Goal: Find specific page/section: Find specific page/section

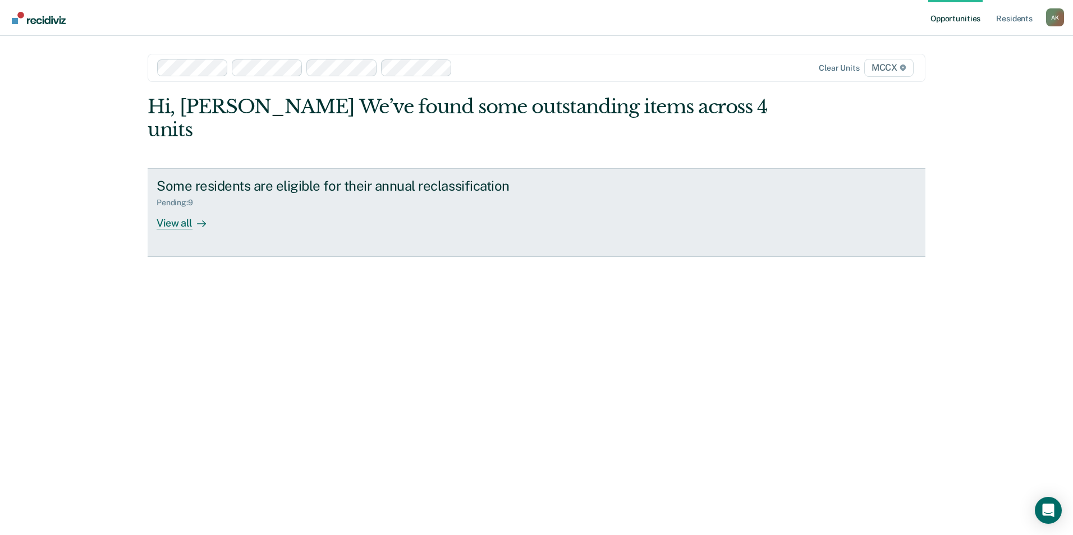
click at [185, 208] on div "View all" at bounding box center [188, 219] width 63 height 22
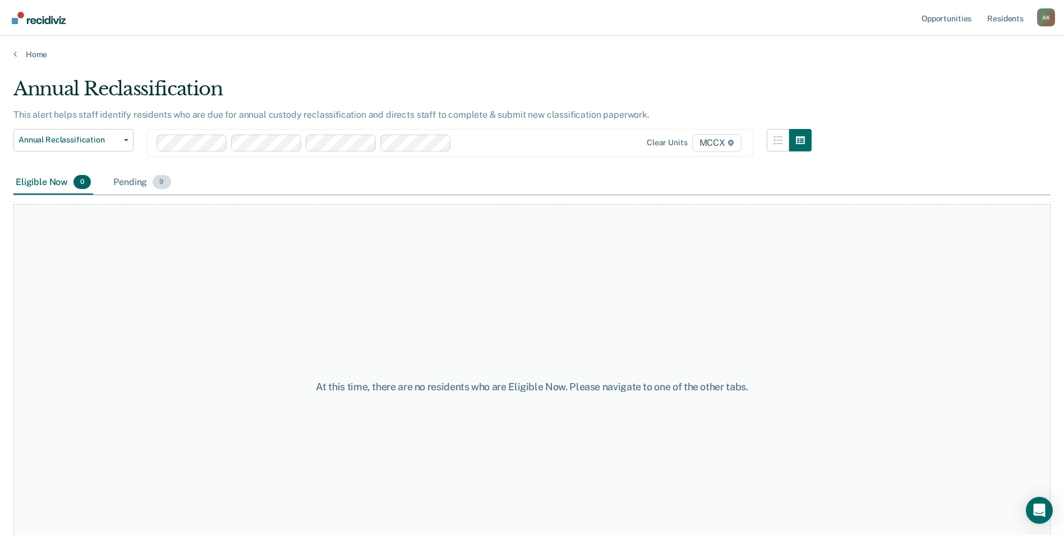
click at [132, 182] on div "Pending 9" at bounding box center [142, 183] width 62 height 25
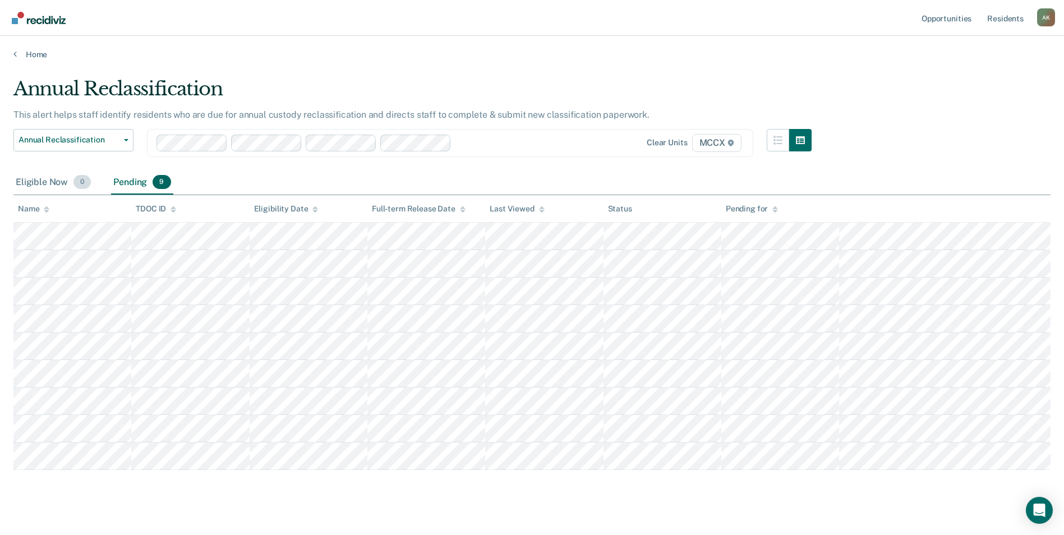
click at [34, 187] on div "Eligible Now 0" at bounding box center [53, 183] width 80 height 25
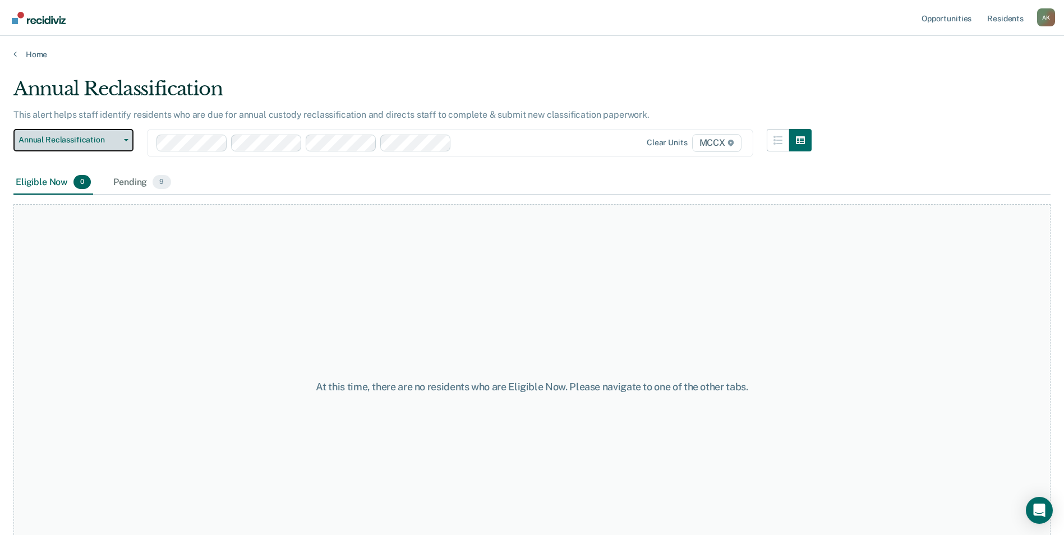
click at [126, 144] on button "Annual Reclassification" at bounding box center [73, 140] width 120 height 22
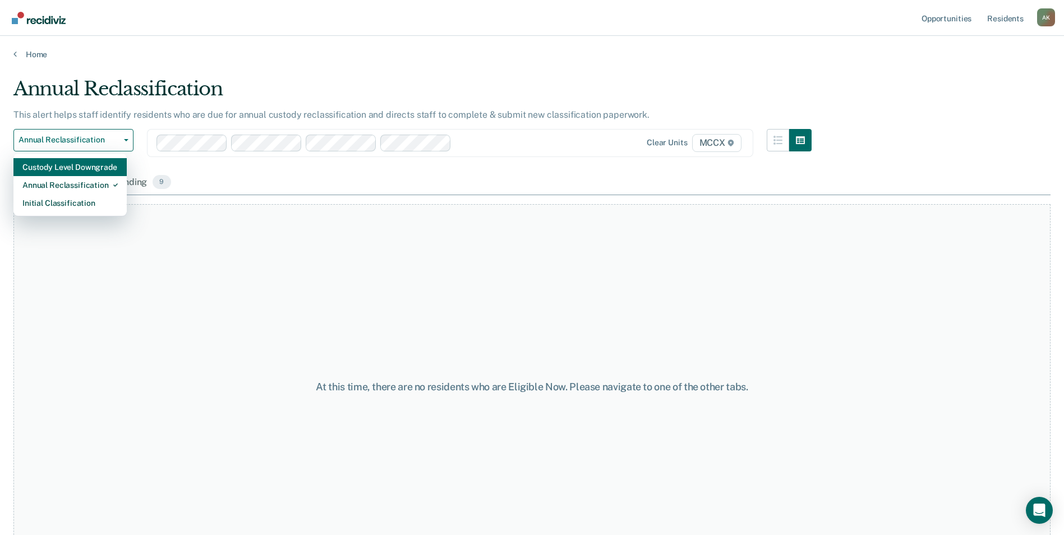
click at [80, 173] on div "Custody Level Downgrade" at bounding box center [69, 167] width 95 height 18
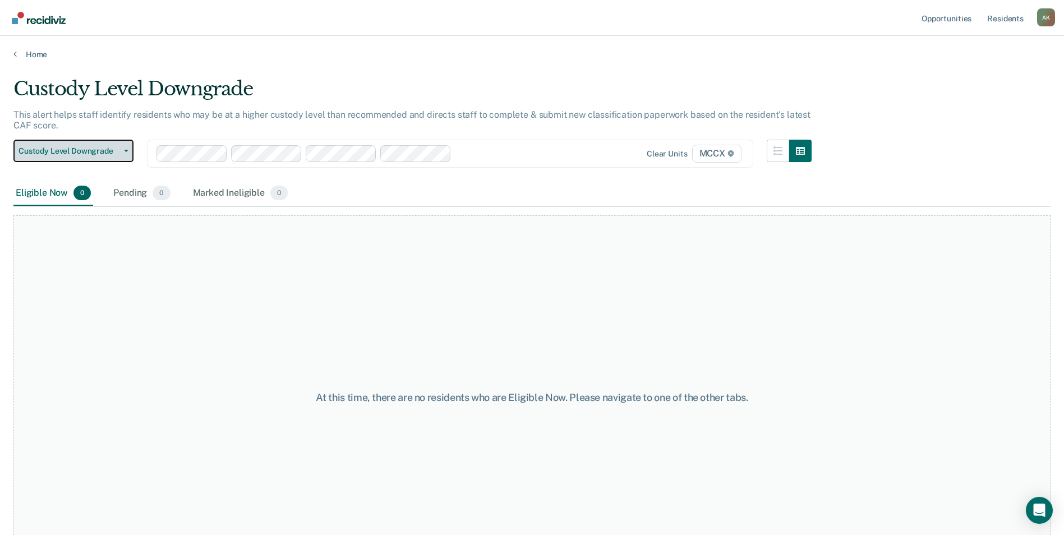
click at [124, 152] on button "Custody Level Downgrade" at bounding box center [73, 151] width 120 height 22
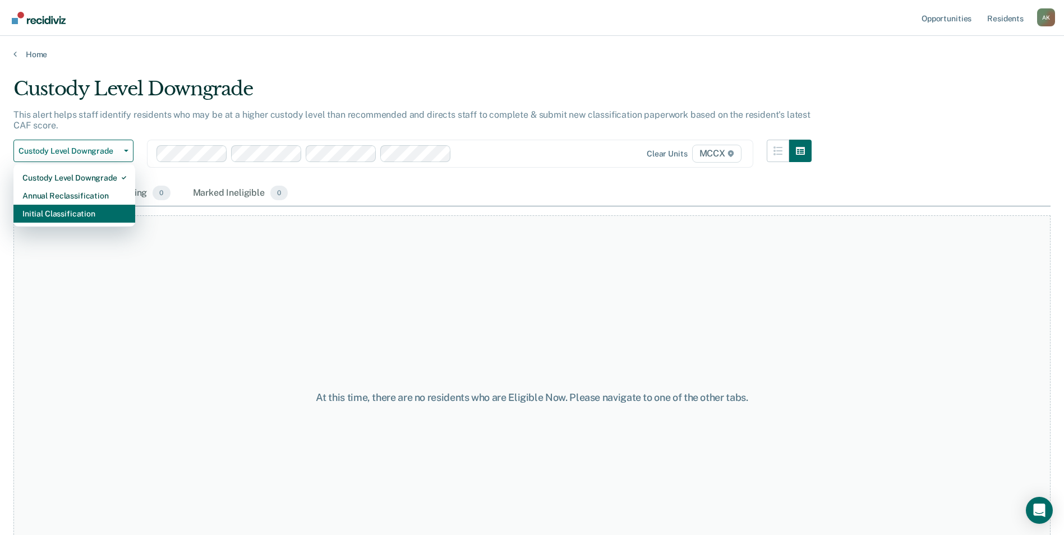
click at [100, 213] on div "Initial Classification" at bounding box center [74, 214] width 104 height 18
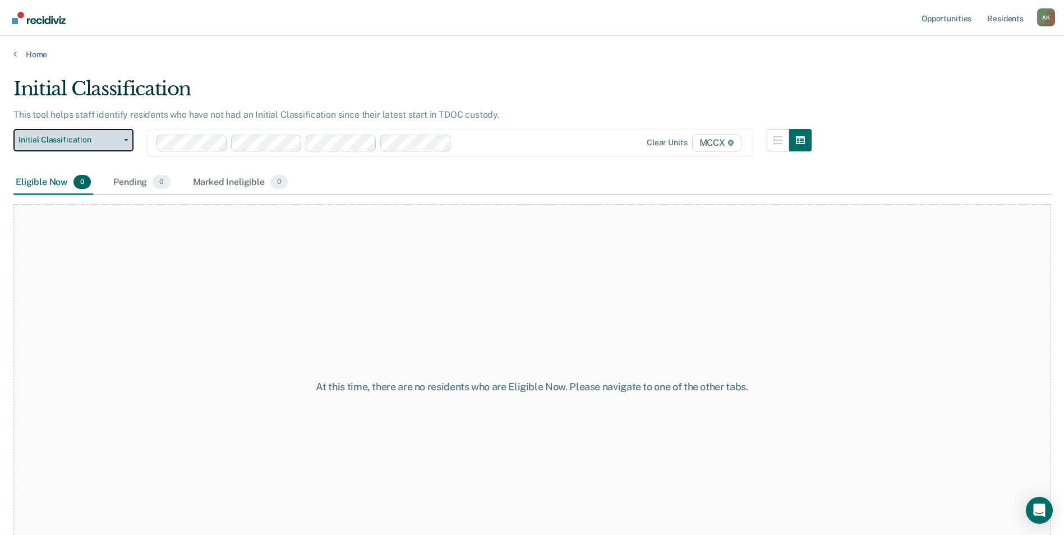
click at [122, 144] on button "Initial Classification" at bounding box center [73, 140] width 120 height 22
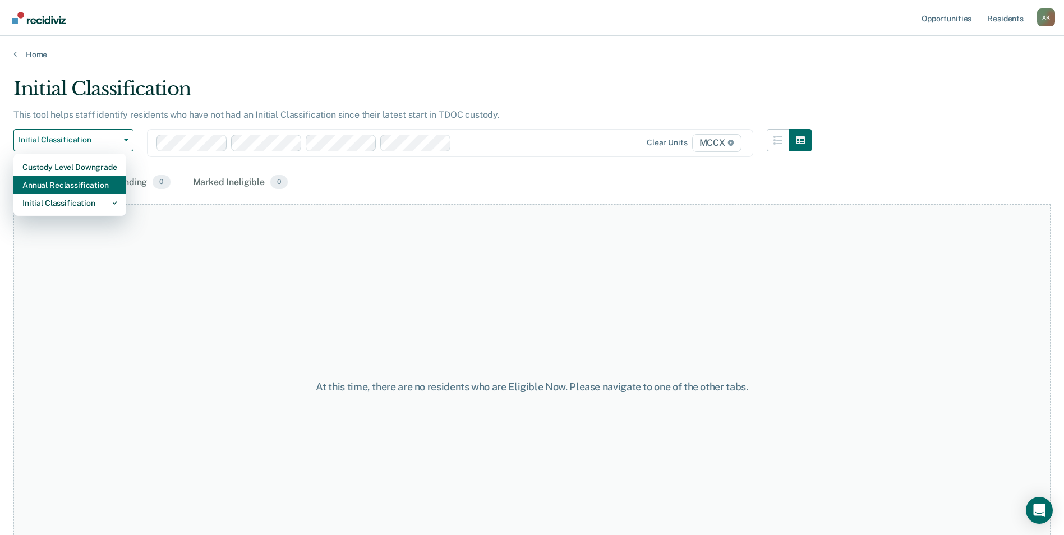
click at [91, 182] on div "Annual Reclassification" at bounding box center [69, 185] width 95 height 18
